Goal: Task Accomplishment & Management: Use online tool/utility

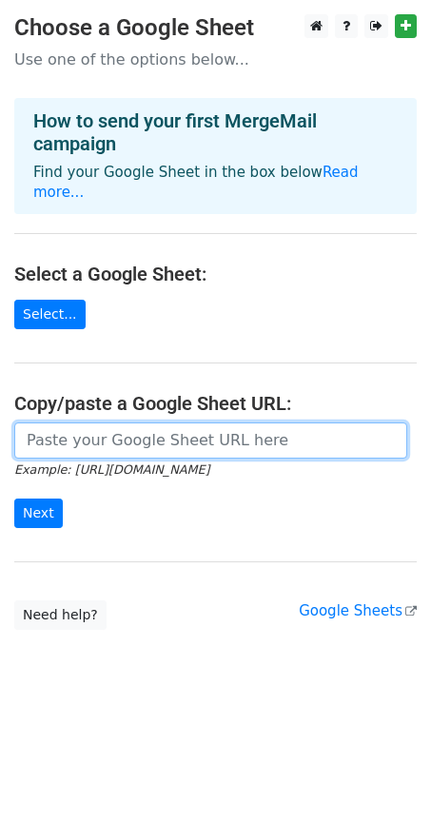
click at [175, 430] on input "url" at bounding box center [210, 440] width 393 height 36
paste input "[URL][DOMAIN_NAME]"
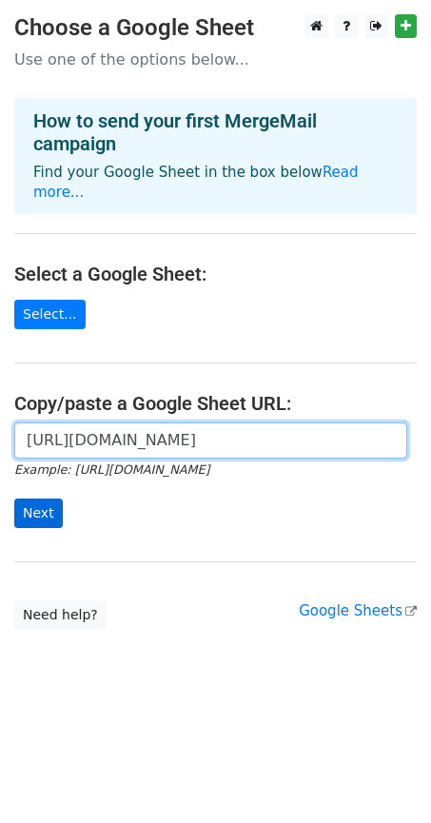
type input "https://docs.google.com/spreadsheets/d/1k_gesOBBHfjLFlac-6QzYkfttQZldVjTWRPlL3e…"
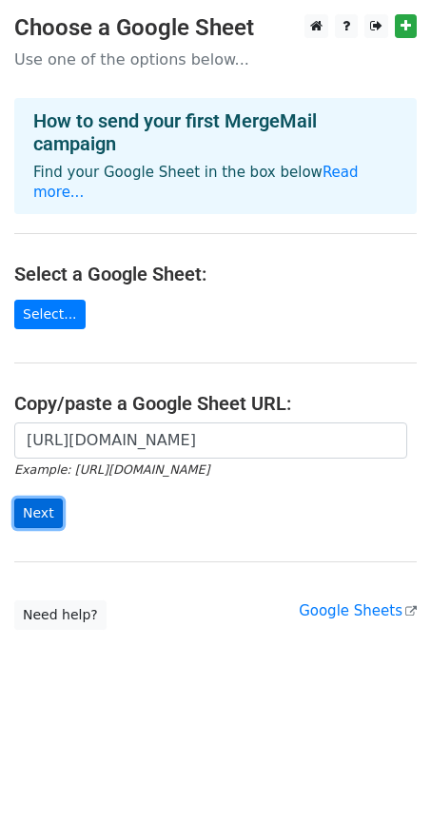
scroll to position [0, 0]
click at [50, 502] on input "Next" at bounding box center [38, 512] width 49 height 29
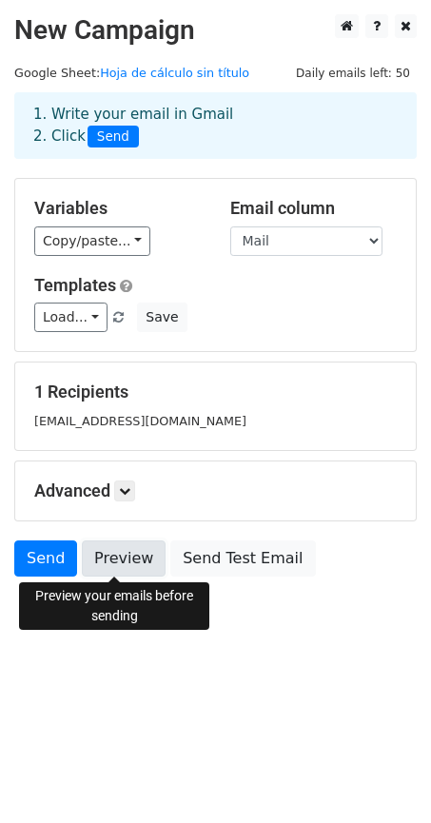
click at [108, 569] on link "Preview" at bounding box center [124, 558] width 84 height 36
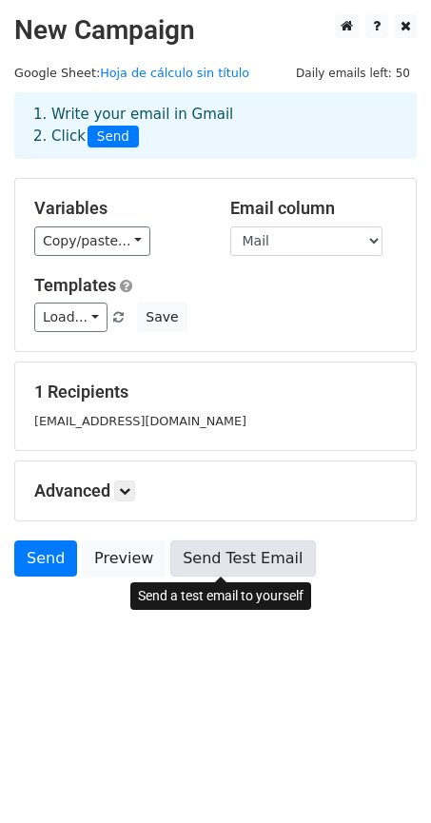
click at [247, 558] on link "Send Test Email" at bounding box center [242, 558] width 145 height 36
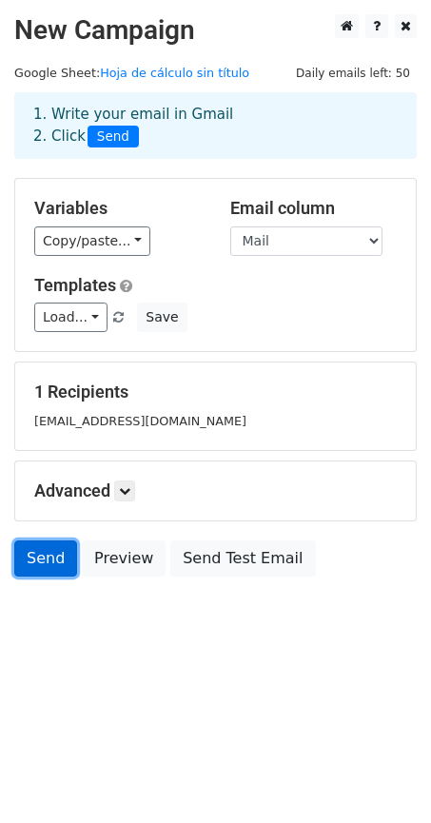
click at [32, 567] on link "Send" at bounding box center [45, 558] width 63 height 36
click at [38, 569] on link "Send" at bounding box center [45, 558] width 63 height 36
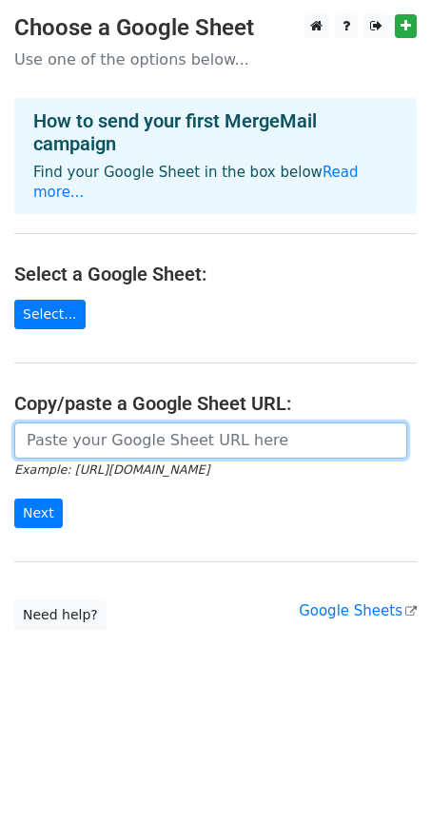
click at [68, 422] on input "url" at bounding box center [210, 440] width 393 height 36
paste input "[URL][DOMAIN_NAME]"
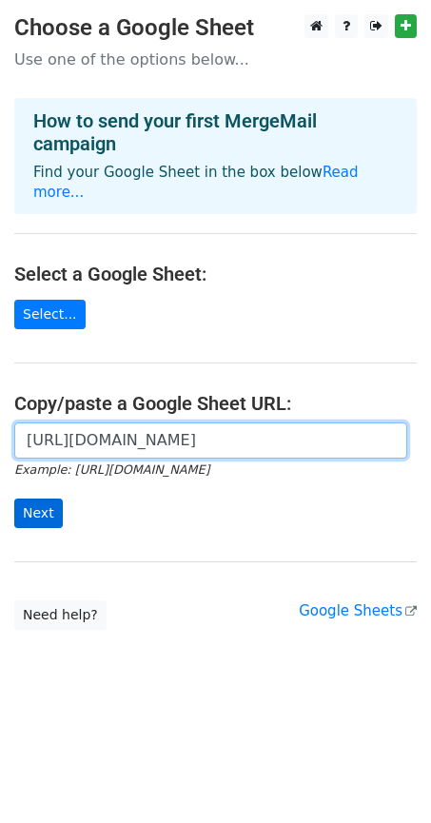
type input "[URL][DOMAIN_NAME]"
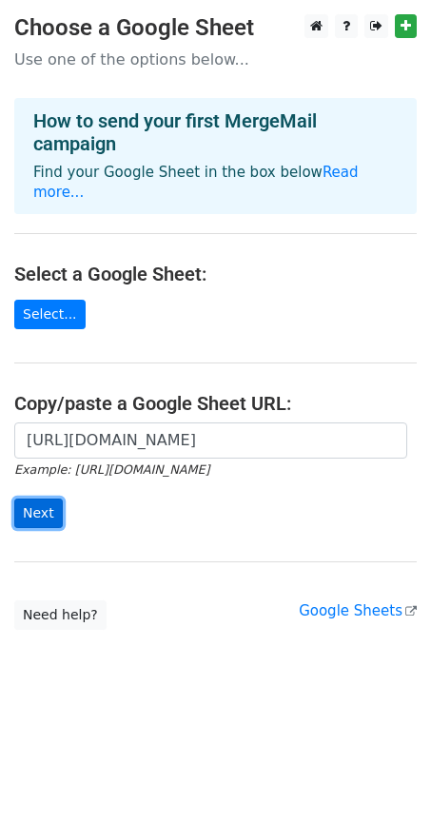
scroll to position [0, 0]
click at [38, 498] on input "Next" at bounding box center [38, 512] width 49 height 29
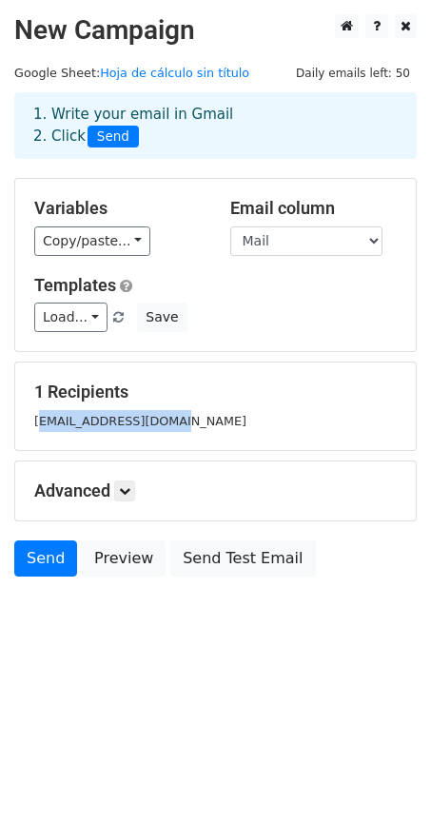
drag, startPoint x: 191, startPoint y: 411, endPoint x: 37, endPoint y: 420, distance: 154.4
click at [37, 420] on div "[EMAIL_ADDRESS][DOMAIN_NAME]" at bounding box center [215, 421] width 391 height 22
click at [37, 420] on small "[EMAIL_ADDRESS][DOMAIN_NAME]" at bounding box center [140, 421] width 212 height 14
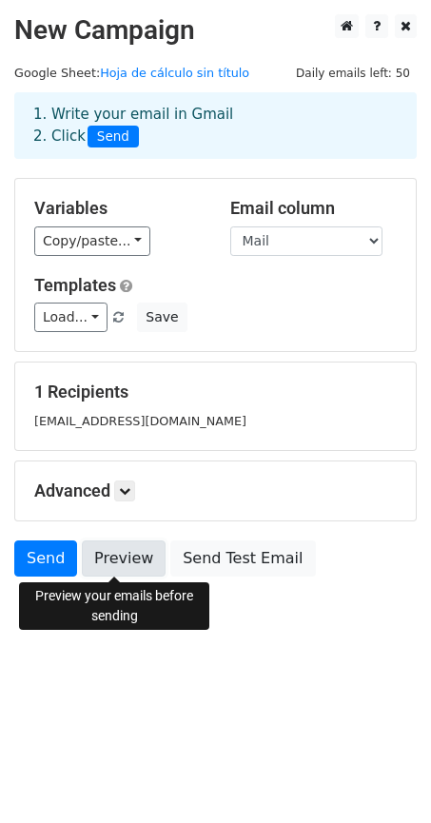
click at [108, 554] on link "Preview" at bounding box center [124, 558] width 84 height 36
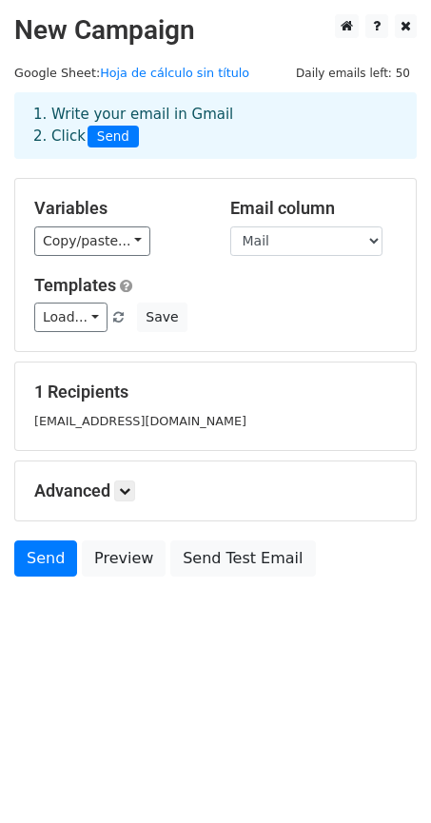
click at [308, 489] on h5 "Advanced" at bounding box center [215, 490] width 362 height 21
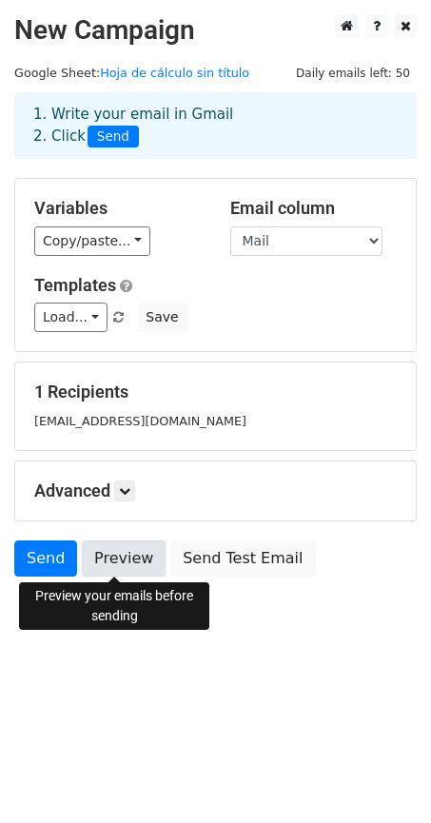
click at [134, 549] on link "Preview" at bounding box center [124, 558] width 84 height 36
click at [118, 566] on link "Preview" at bounding box center [124, 558] width 84 height 36
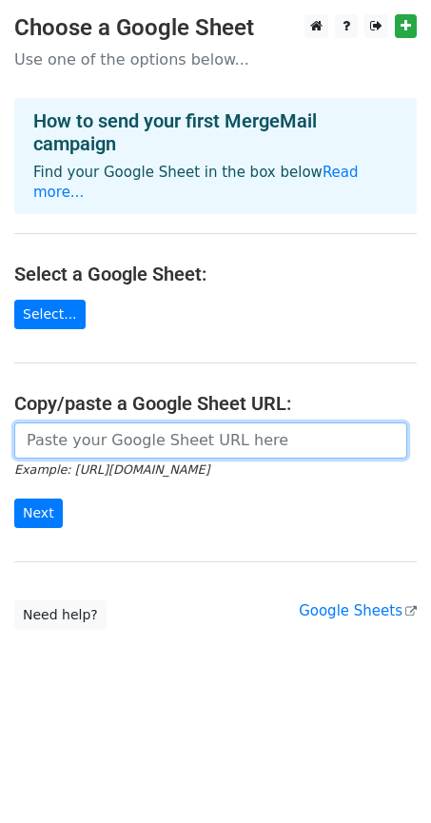
click at [142, 435] on input "url" at bounding box center [210, 440] width 393 height 36
paste input "[URL][DOMAIN_NAME]"
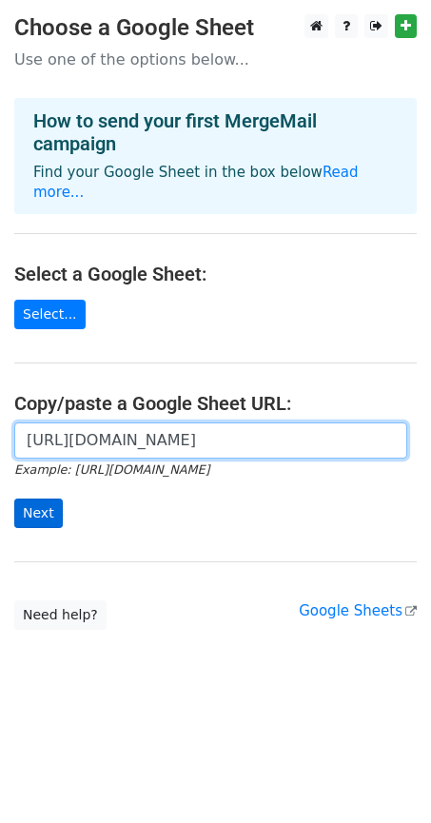
type input "https://docs.google.com/spreadsheets/d/1k_gesOBBHfjLFlac-6QzYkfttQZldVjTWRPlL3e…"
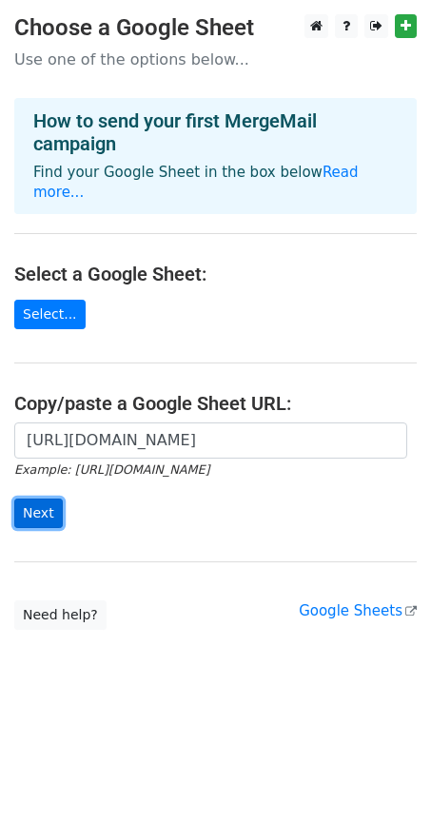
scroll to position [0, 0]
click at [54, 498] on input "Next" at bounding box center [38, 512] width 49 height 29
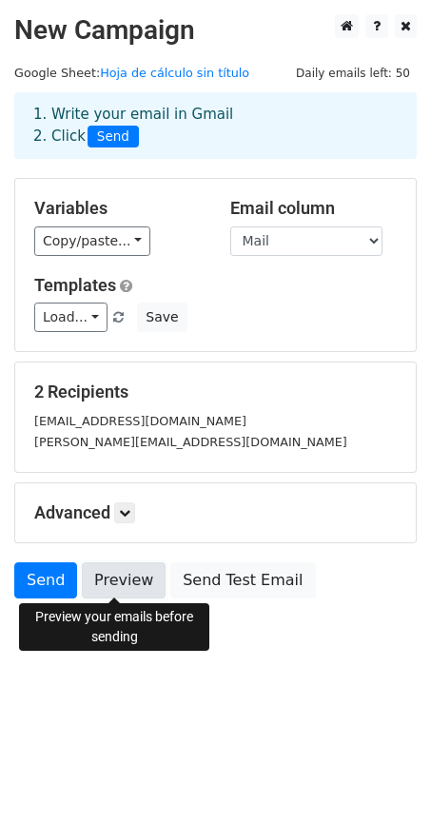
click at [127, 586] on link "Preview" at bounding box center [124, 580] width 84 height 36
click at [114, 576] on link "Preview" at bounding box center [124, 580] width 84 height 36
